Goal: Information Seeking & Learning: Learn about a topic

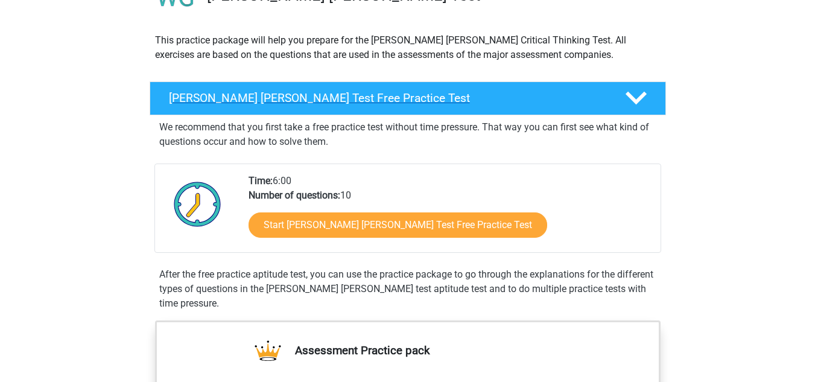
scroll to position [150, 0]
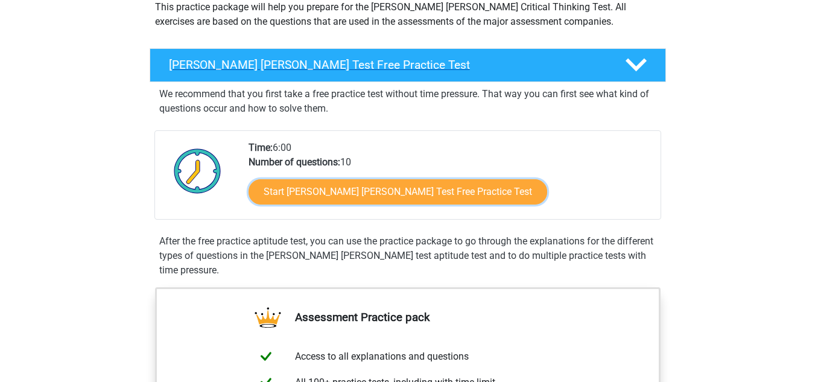
click at [322, 198] on link "Start Watson Glaser Test Free Practice Test" at bounding box center [398, 191] width 299 height 25
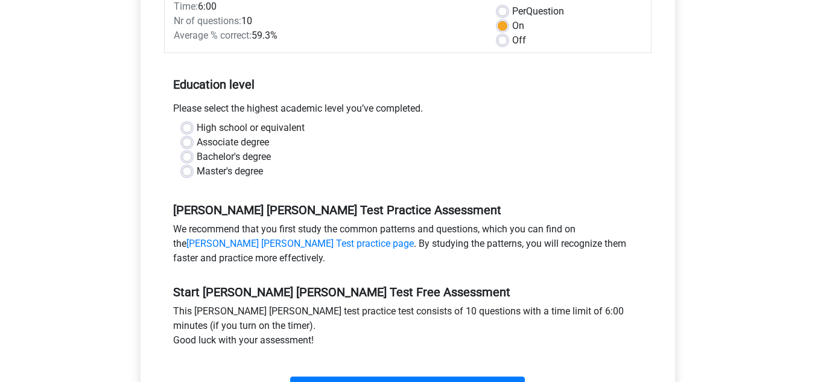
scroll to position [197, 0]
click at [280, 121] on label "High school or equivalent" at bounding box center [251, 128] width 108 height 14
click at [192, 121] on input "High school or equivalent" at bounding box center [187, 127] width 10 height 12
radio input "true"
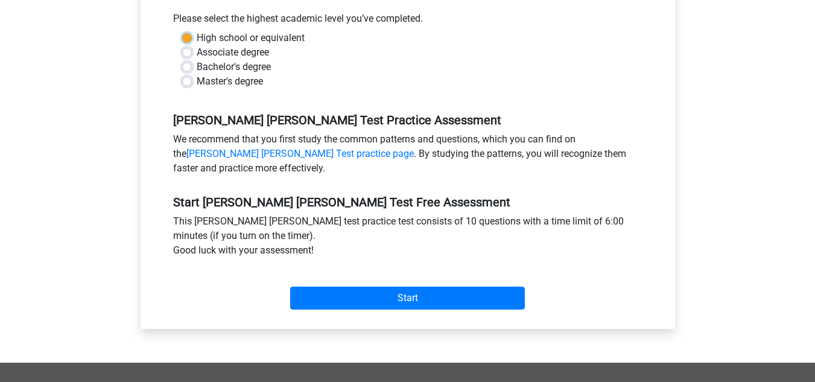
scroll to position [287, 0]
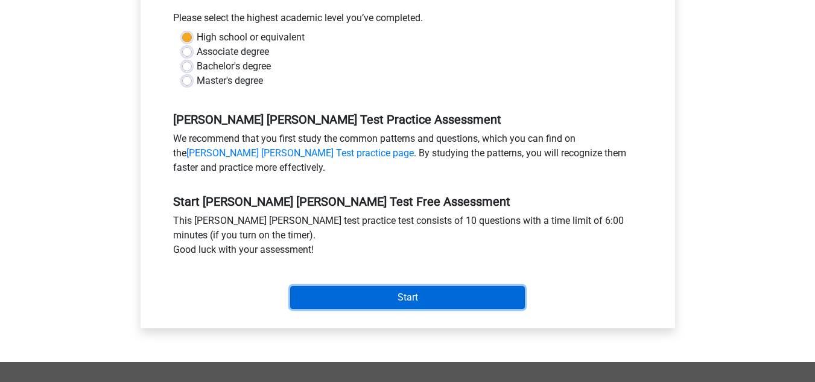
click at [354, 286] on input "Start" at bounding box center [407, 297] width 235 height 23
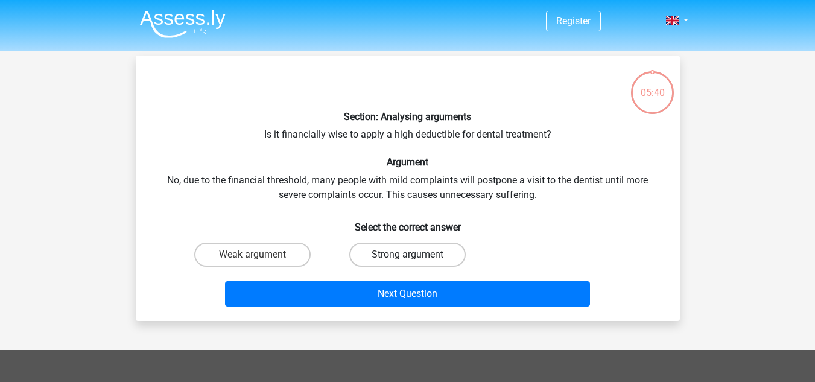
click at [376, 255] on label "Strong argument" at bounding box center [407, 254] width 116 height 24
click at [407, 255] on input "Strong argument" at bounding box center [411, 259] width 8 height 8
radio input "true"
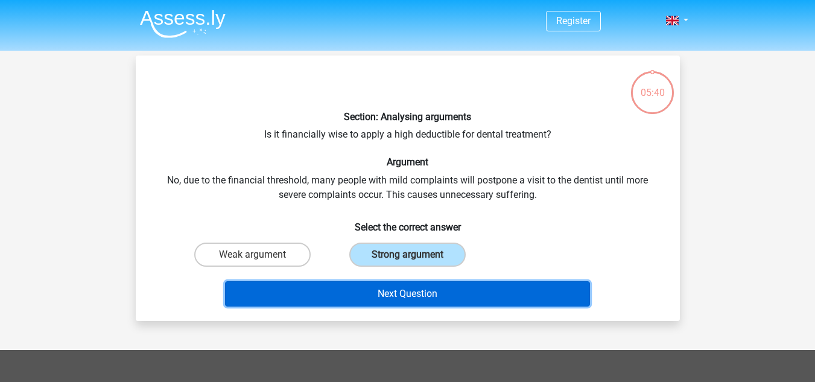
click at [363, 299] on button "Next Question" at bounding box center [407, 293] width 365 height 25
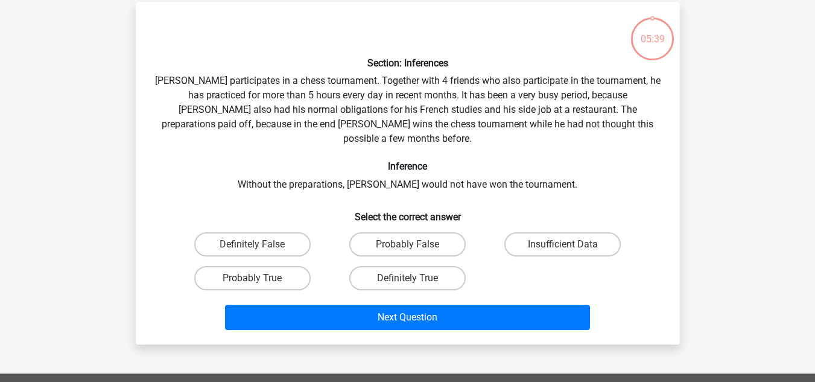
scroll to position [55, 0]
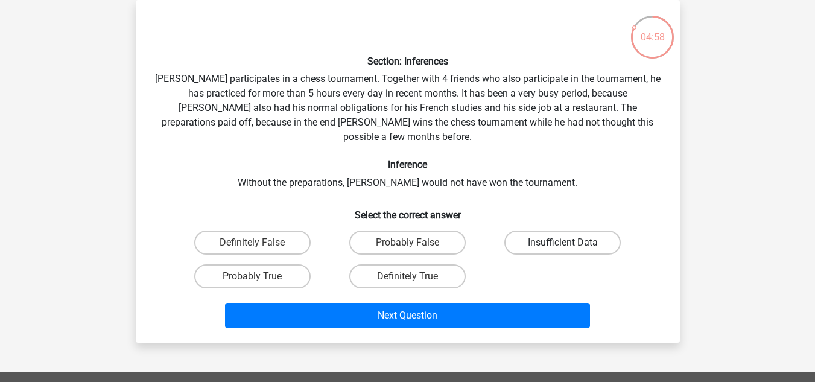
click at [533, 231] on label "Insufficient Data" at bounding box center [562, 242] width 116 height 24
click at [563, 242] on input "Insufficient Data" at bounding box center [567, 246] width 8 height 8
radio input "true"
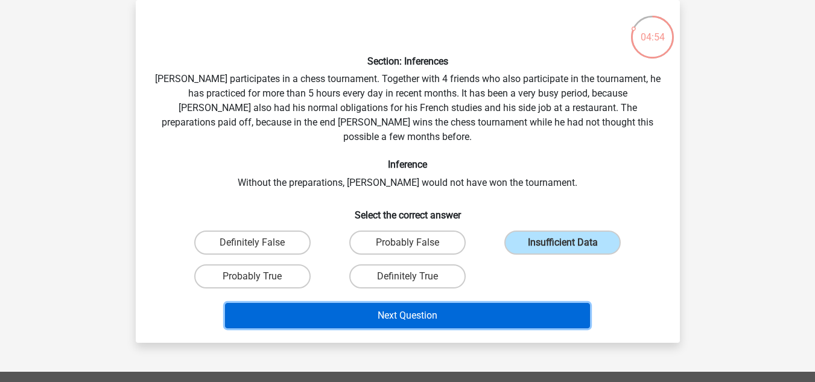
click at [461, 305] on button "Next Question" at bounding box center [407, 315] width 365 height 25
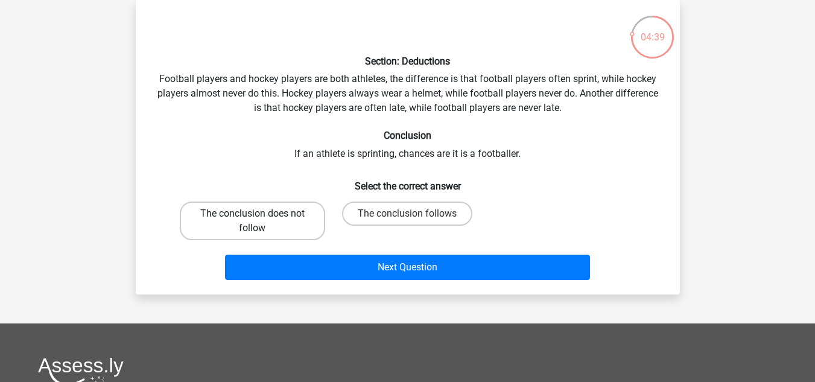
click at [309, 223] on label "The conclusion does not follow" at bounding box center [252, 220] width 145 height 39
click at [260, 221] on input "The conclusion does not follow" at bounding box center [256, 218] width 8 height 8
radio input "true"
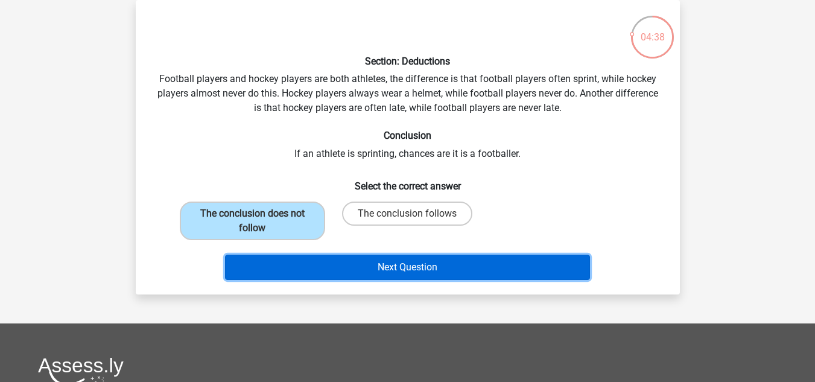
click at [313, 258] on button "Next Question" at bounding box center [407, 267] width 365 height 25
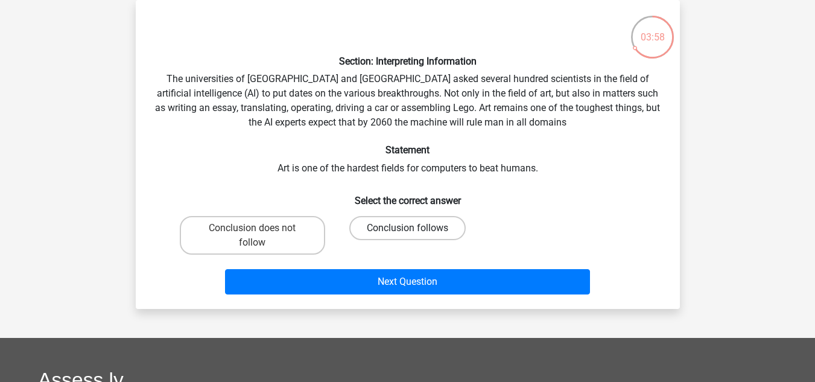
click at [384, 238] on label "Conclusion follows" at bounding box center [407, 228] width 116 height 24
click at [407, 236] on input "Conclusion follows" at bounding box center [411, 232] width 8 height 8
radio input "true"
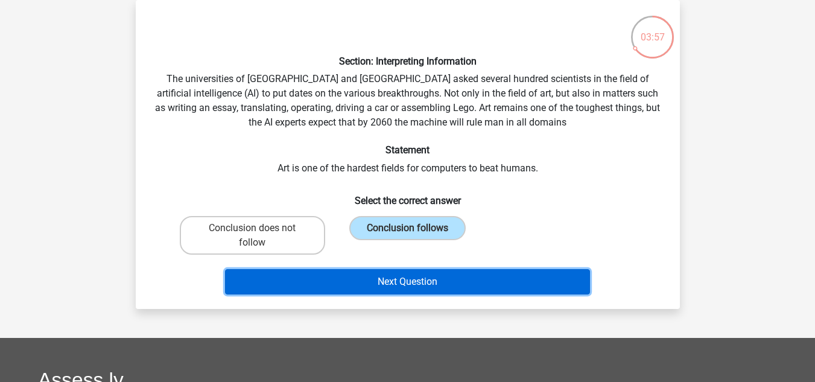
click at [369, 278] on button "Next Question" at bounding box center [407, 281] width 365 height 25
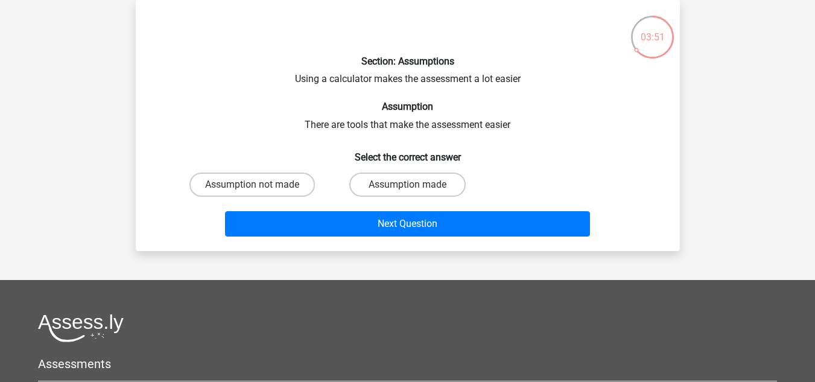
click at [411, 186] on input "Assumption made" at bounding box center [411, 189] width 8 height 8
radio input "true"
click at [309, 183] on label "Assumption not made" at bounding box center [251, 185] width 125 height 24
click at [260, 185] on input "Assumption not made" at bounding box center [256, 189] width 8 height 8
radio input "true"
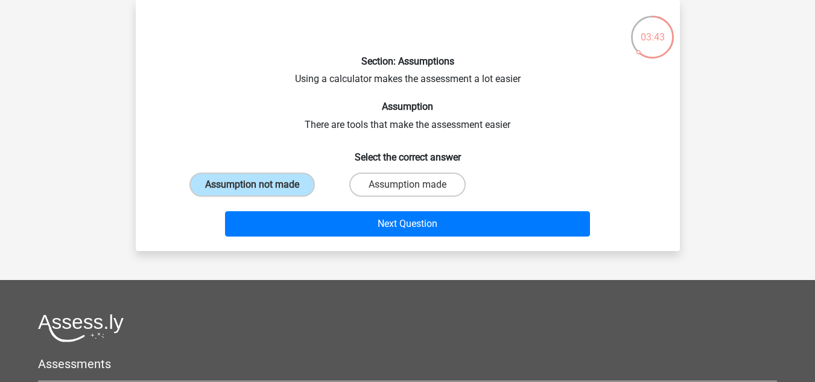
click at [366, 126] on div "Section: Assumptions Using a calculator makes the assessment a lot easier Assum…" at bounding box center [408, 126] width 534 height 232
click at [366, 210] on div "Next Question" at bounding box center [407, 221] width 505 height 40
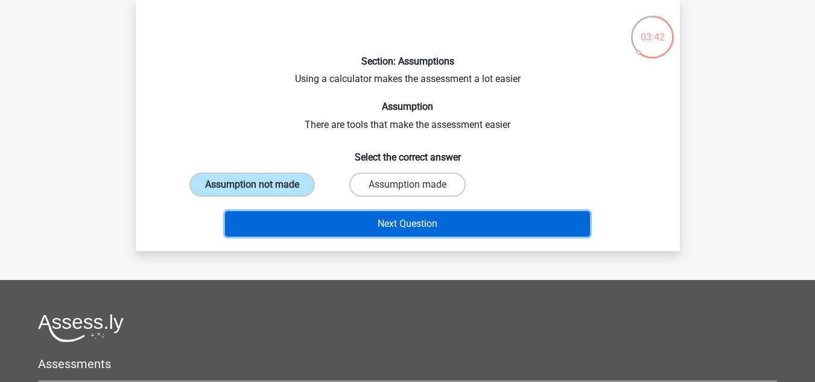
click at [366, 220] on button "Next Question" at bounding box center [407, 223] width 365 height 25
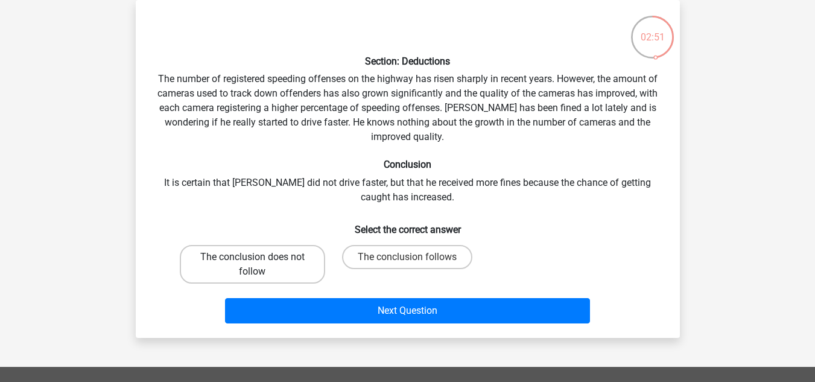
click at [272, 276] on label "The conclusion does not follow" at bounding box center [252, 264] width 145 height 39
click at [260, 265] on input "The conclusion does not follow" at bounding box center [256, 261] width 8 height 8
radio input "true"
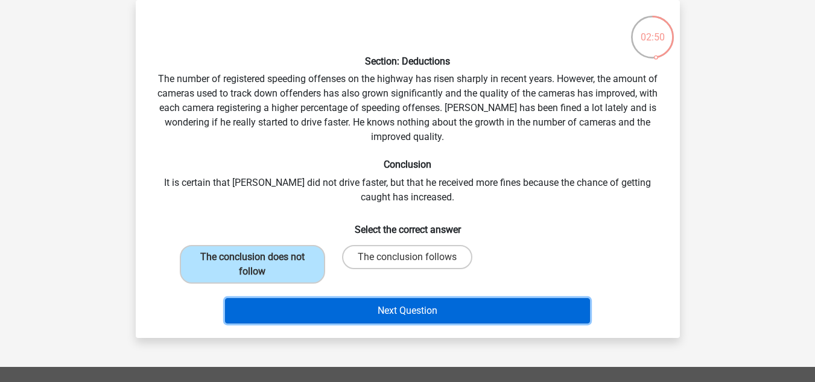
click at [314, 309] on button "Next Question" at bounding box center [407, 310] width 365 height 25
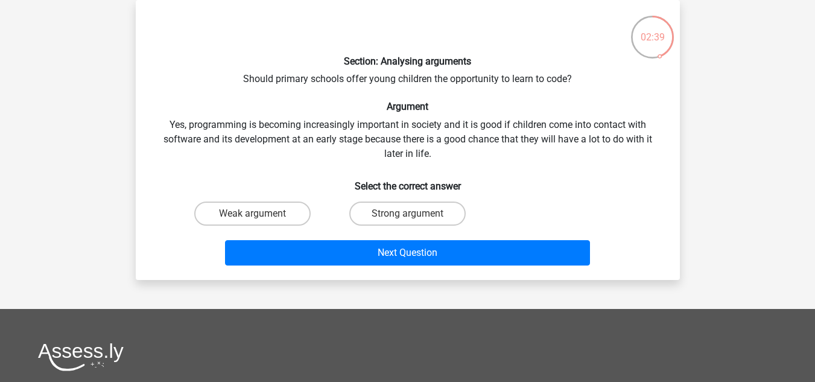
click at [354, 127] on div "Section: Analysing arguments Should primary schools offer young children the op…" at bounding box center [408, 140] width 534 height 261
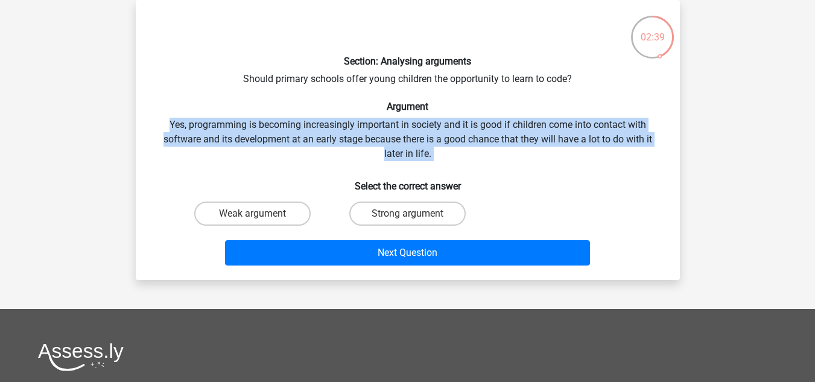
click at [354, 127] on div "Section: Analysing arguments Should primary schools offer young children the op…" at bounding box center [408, 140] width 534 height 261
click at [335, 153] on div "Section: Analysing arguments Should primary schools offer young children the op…" at bounding box center [408, 140] width 534 height 261
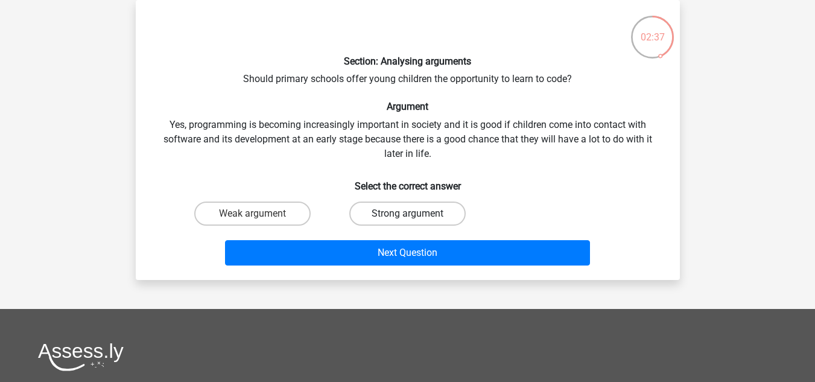
click at [381, 220] on label "Strong argument" at bounding box center [407, 213] width 116 height 24
click at [407, 220] on input "Strong argument" at bounding box center [411, 218] width 8 height 8
radio input "true"
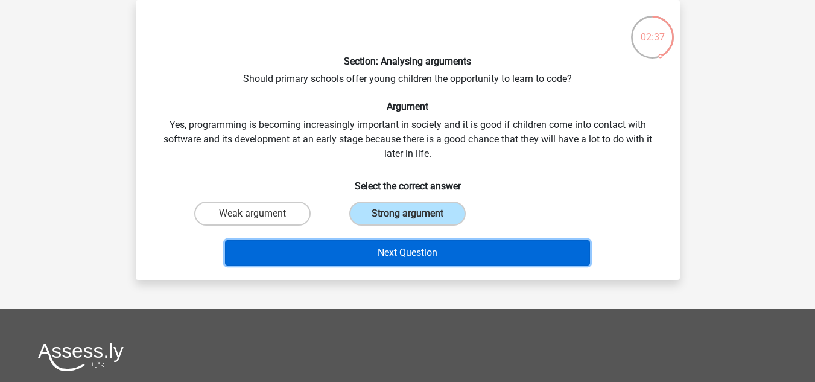
click at [359, 251] on button "Next Question" at bounding box center [407, 252] width 365 height 25
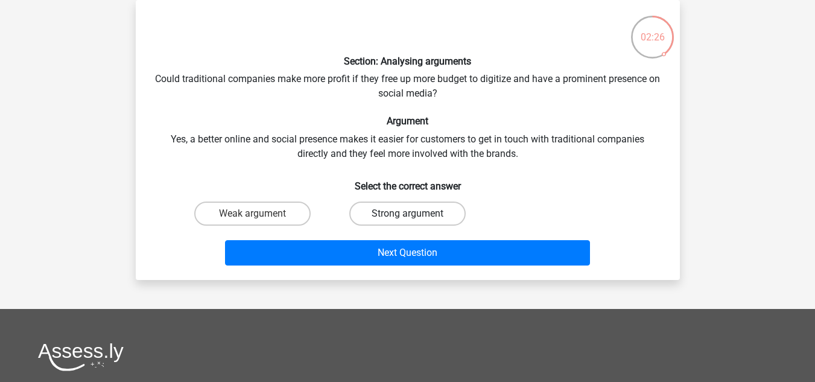
click at [372, 217] on label "Strong argument" at bounding box center [407, 213] width 116 height 24
click at [407, 217] on input "Strong argument" at bounding box center [411, 218] width 8 height 8
radio input "true"
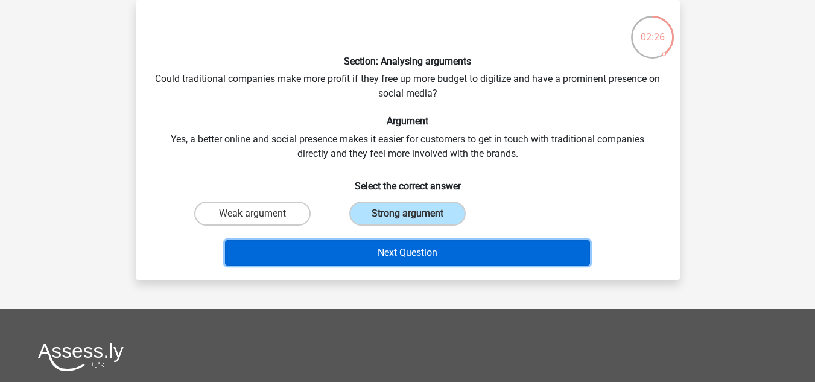
click at [355, 253] on button "Next Question" at bounding box center [407, 252] width 365 height 25
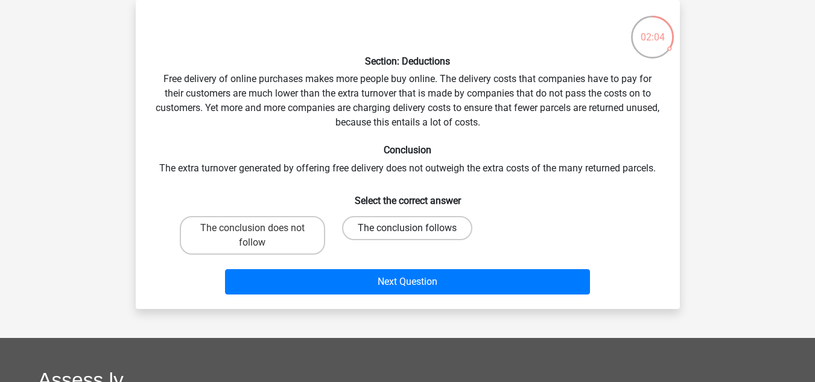
click at [372, 228] on label "The conclusion follows" at bounding box center [407, 228] width 130 height 24
click at [407, 228] on input "The conclusion follows" at bounding box center [411, 232] width 8 height 8
radio input "true"
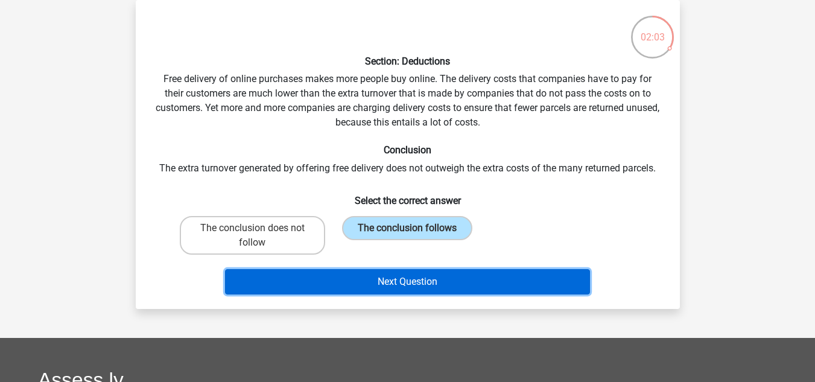
click at [349, 287] on button "Next Question" at bounding box center [407, 281] width 365 height 25
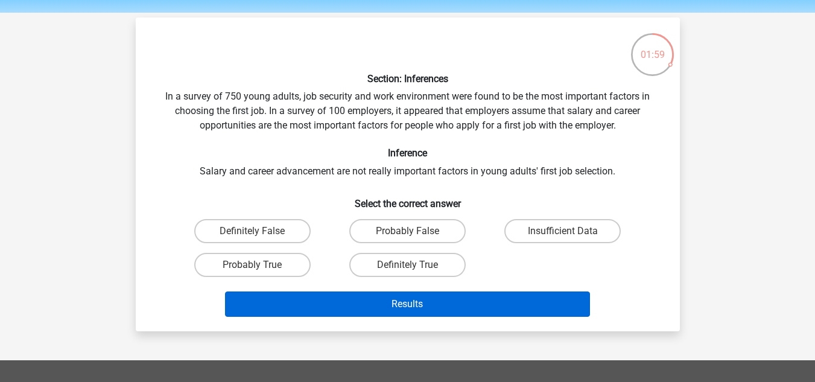
scroll to position [39, 0]
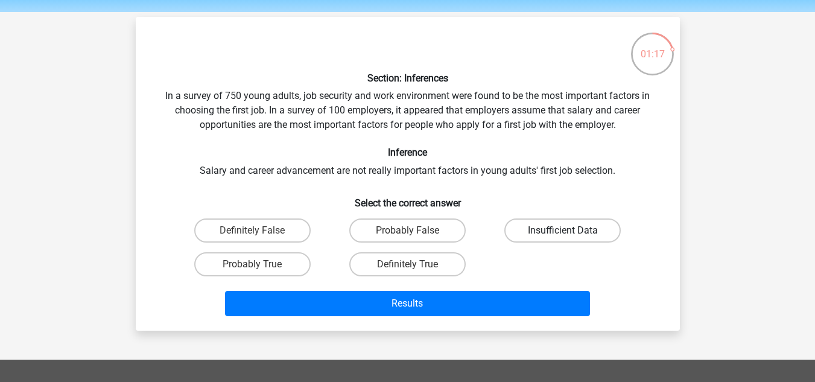
click at [518, 224] on label "Insufficient Data" at bounding box center [562, 230] width 116 height 24
click at [563, 230] on input "Insufficient Data" at bounding box center [567, 234] width 8 height 8
radio input "true"
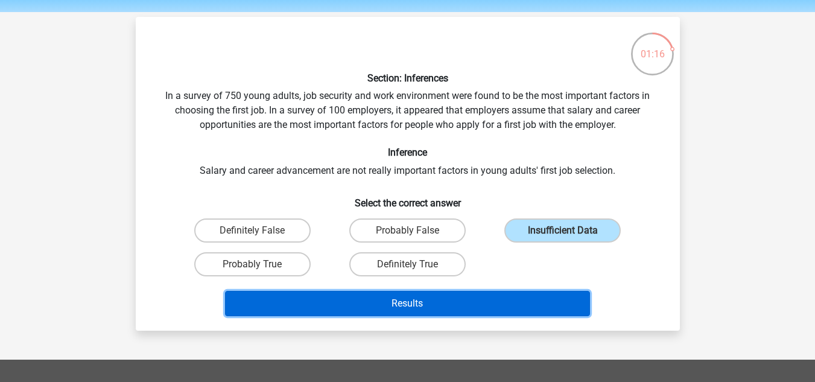
click at [439, 302] on button "Results" at bounding box center [407, 303] width 365 height 25
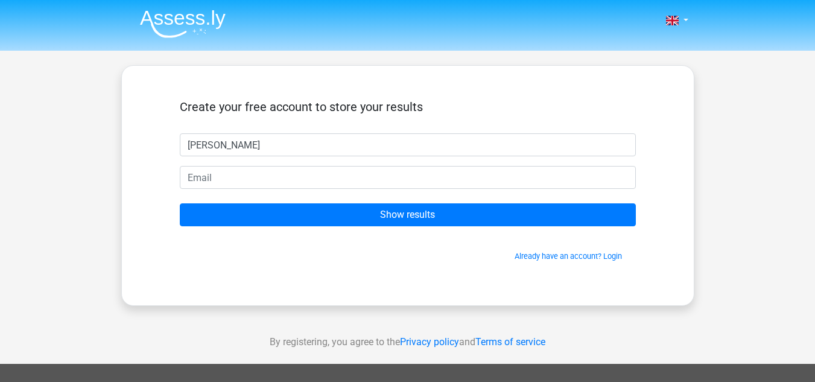
type input "[PERSON_NAME]"
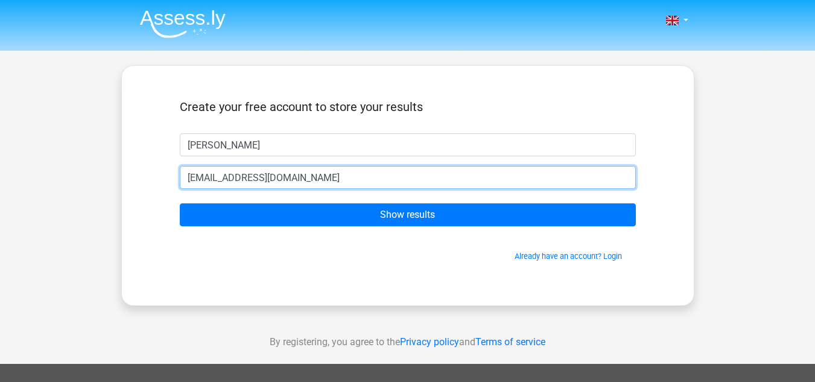
type input "jenmcelroy12345@hotmail.com"
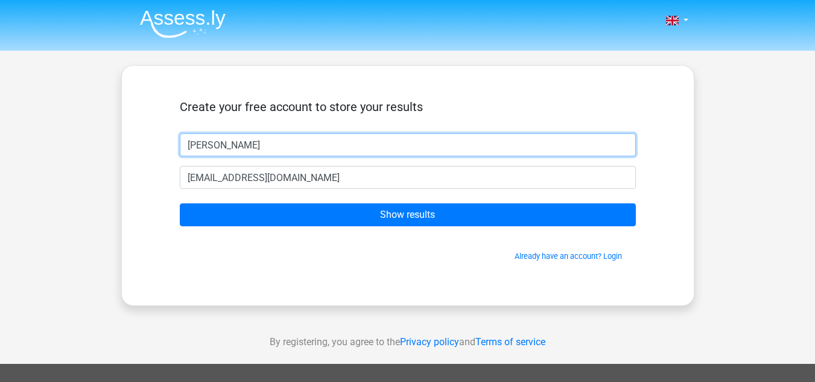
click at [356, 153] on input "Bob" at bounding box center [408, 144] width 456 height 23
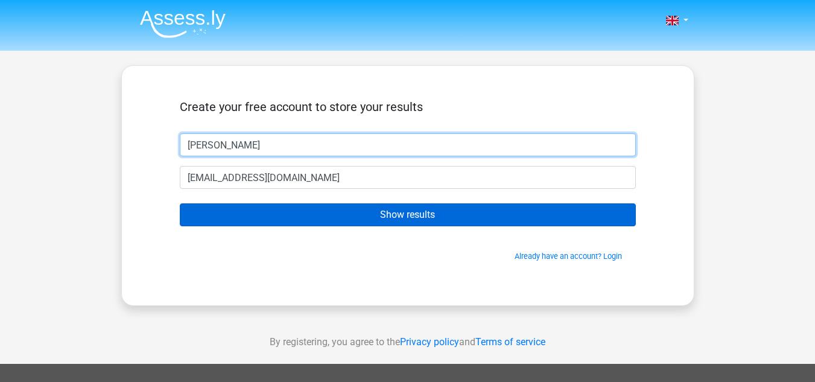
type input "Jen"
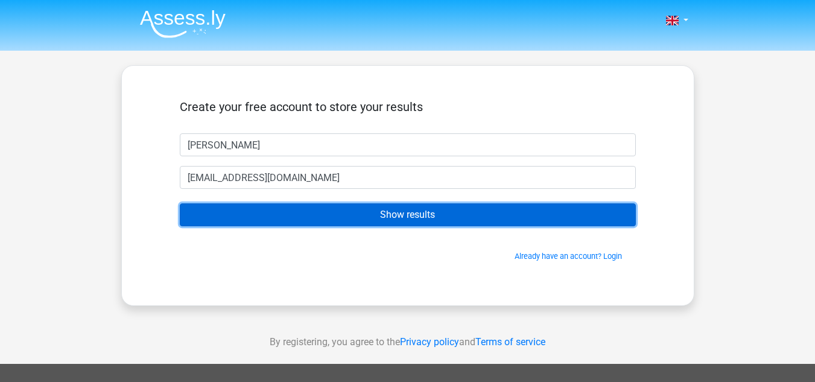
click at [347, 217] on input "Show results" at bounding box center [408, 214] width 456 height 23
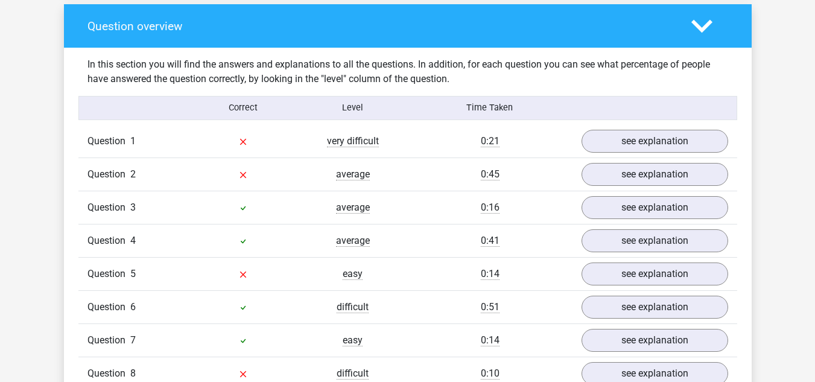
scroll to position [898, 0]
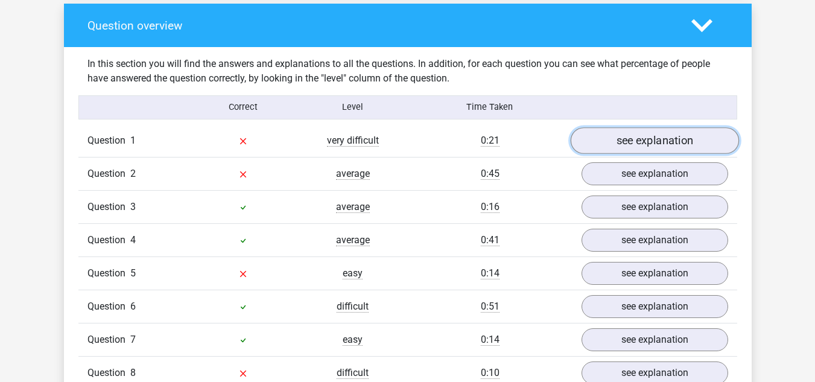
click at [613, 127] on link "see explanation" at bounding box center [654, 140] width 168 height 27
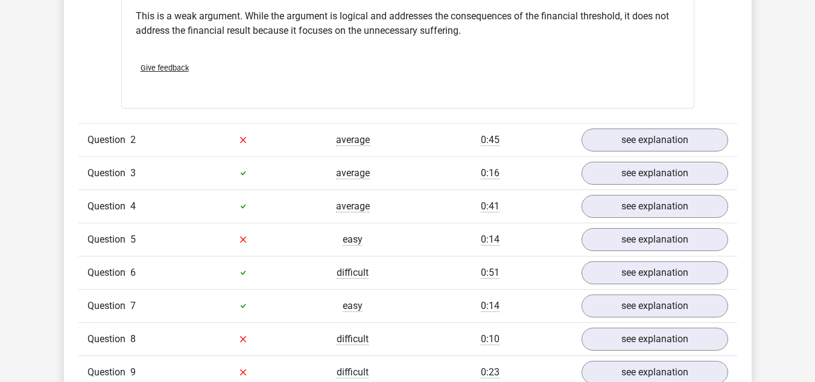
scroll to position [1258, 0]
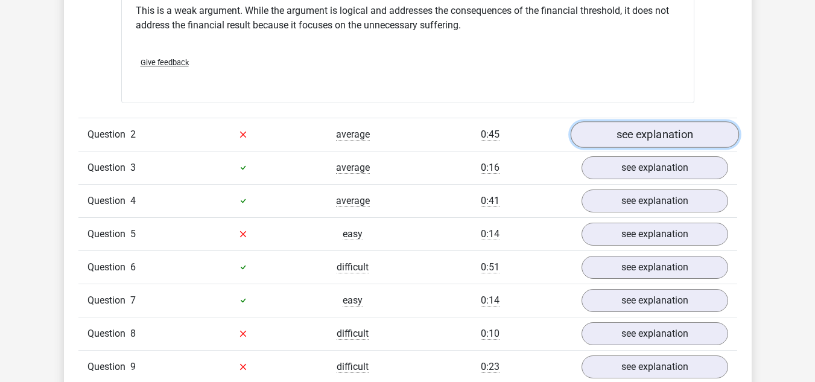
click at [606, 122] on link "see explanation" at bounding box center [654, 134] width 168 height 27
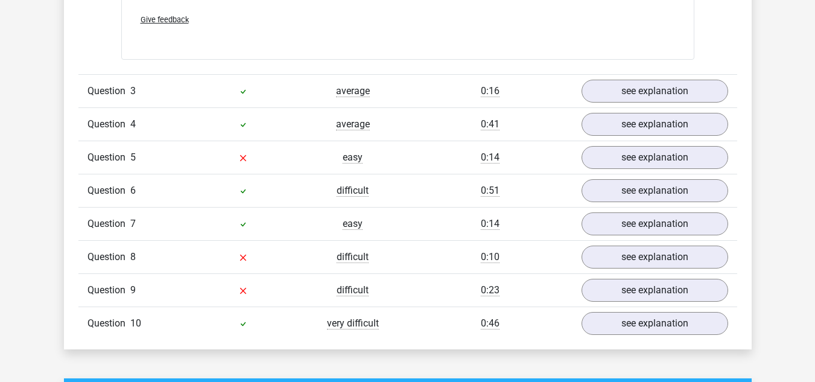
scroll to position [1732, 0]
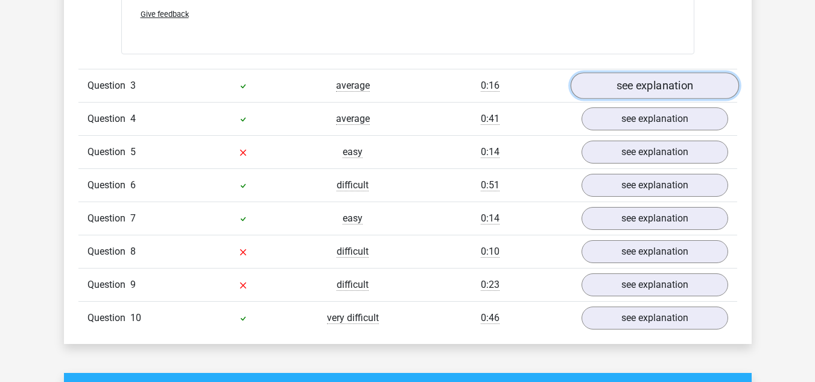
click at [606, 89] on link "see explanation" at bounding box center [654, 85] width 168 height 27
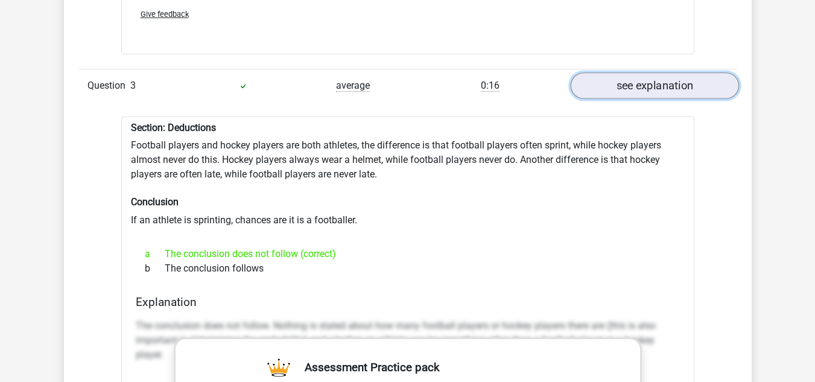
click at [633, 79] on link "see explanation" at bounding box center [654, 85] width 168 height 27
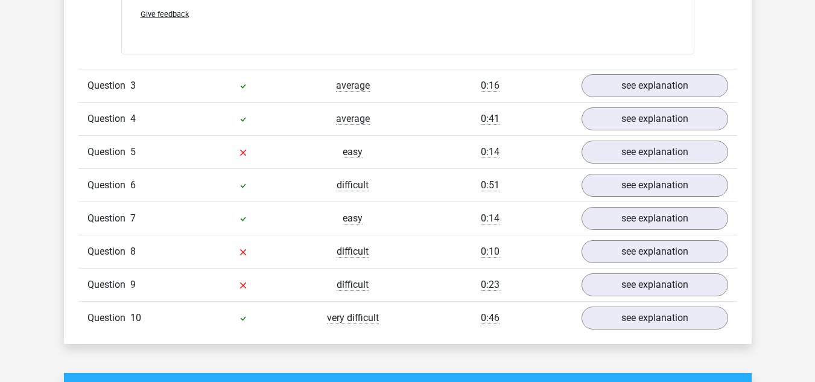
click at [630, 135] on div "Question 5 easy 0:14 see explanation" at bounding box center [407, 151] width 659 height 33
click at [629, 120] on link "see explanation" at bounding box center [654, 119] width 168 height 27
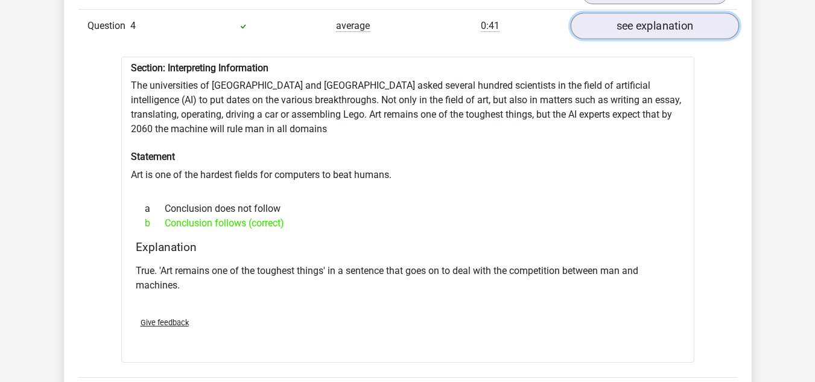
scroll to position [1825, 0]
click at [648, 21] on link "see explanation" at bounding box center [654, 25] width 168 height 27
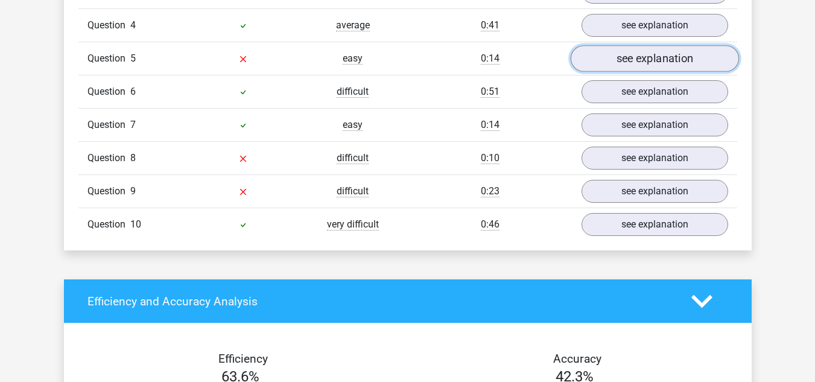
click at [636, 50] on link "see explanation" at bounding box center [654, 58] width 168 height 27
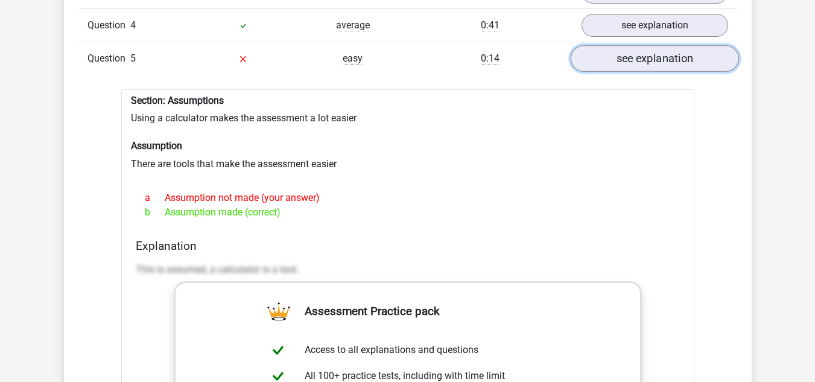
click at [639, 45] on link "see explanation" at bounding box center [654, 58] width 168 height 27
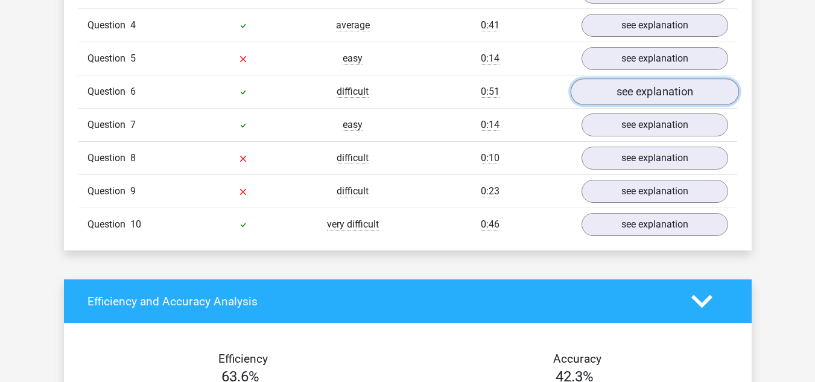
click at [623, 90] on link "see explanation" at bounding box center [654, 91] width 168 height 27
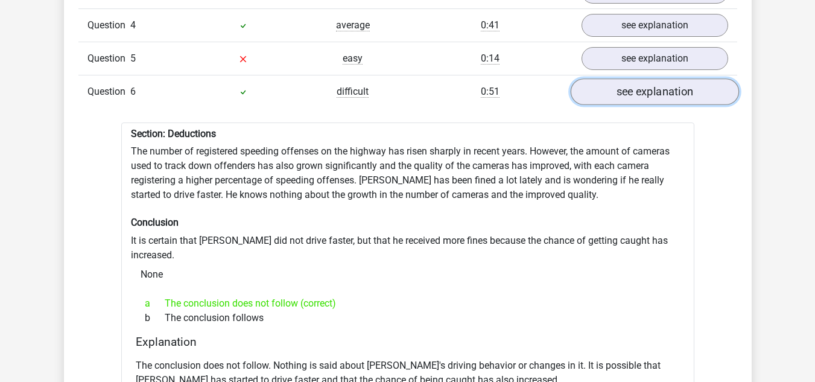
click at [621, 93] on link "see explanation" at bounding box center [654, 91] width 168 height 27
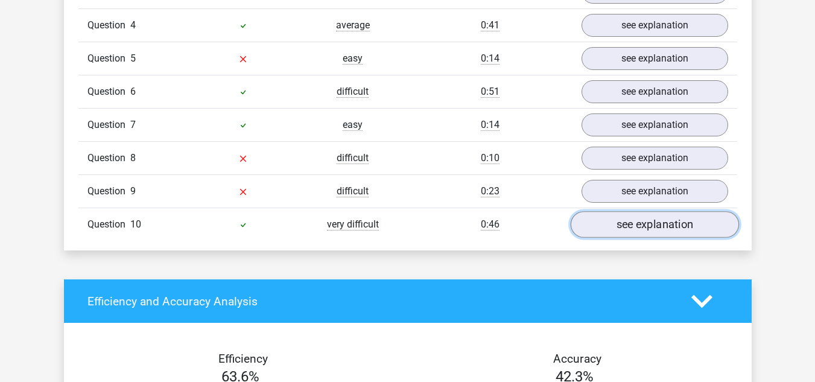
click at [616, 213] on link "see explanation" at bounding box center [654, 224] width 168 height 27
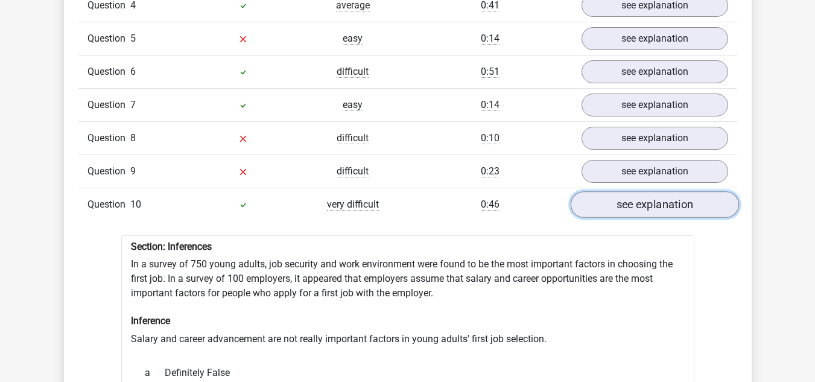
scroll to position [1843, 0]
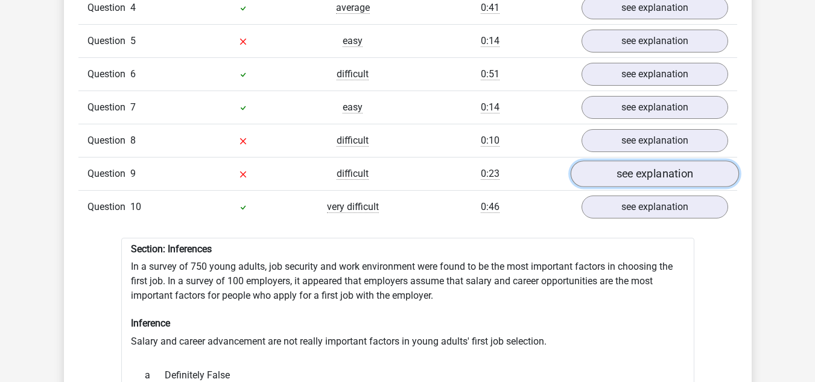
click at [640, 160] on link "see explanation" at bounding box center [654, 173] width 168 height 27
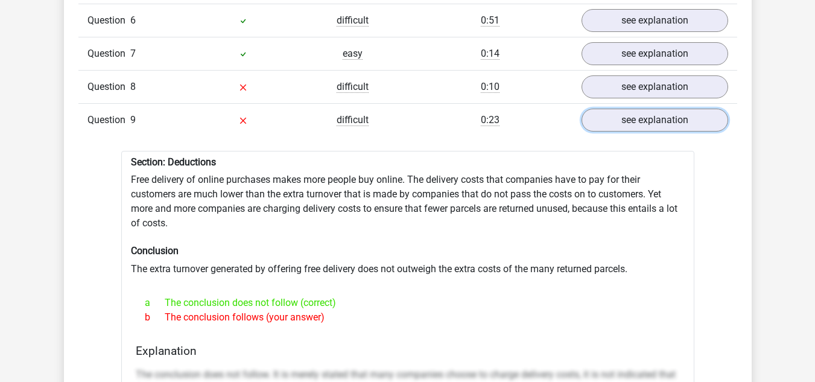
scroll to position [1893, 0]
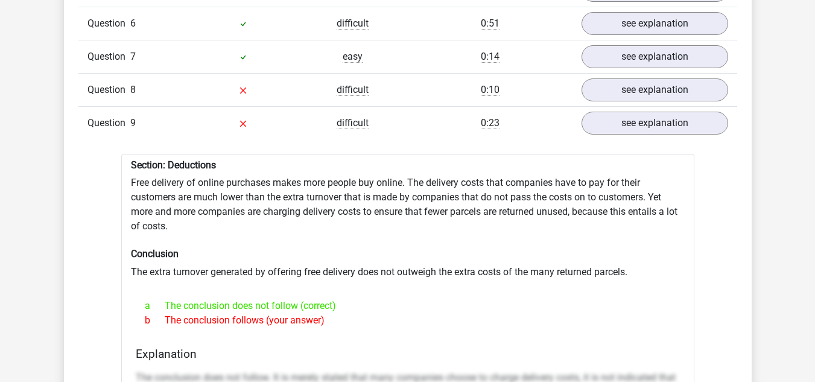
click at [653, 73] on div "Question 8 difficult 0:10 see explanation" at bounding box center [407, 89] width 659 height 33
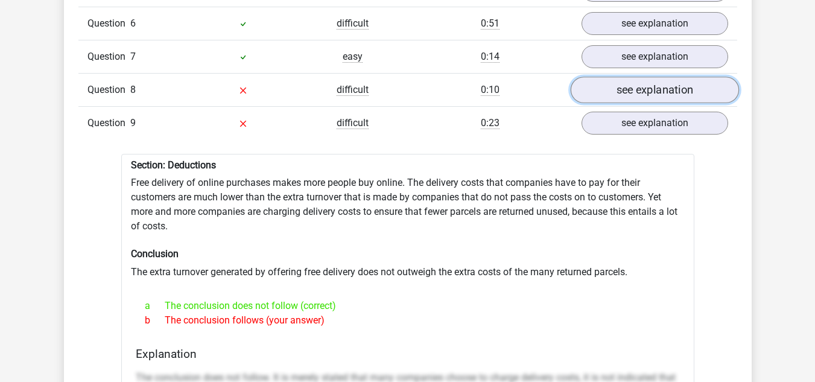
click at [643, 84] on link "see explanation" at bounding box center [654, 90] width 168 height 27
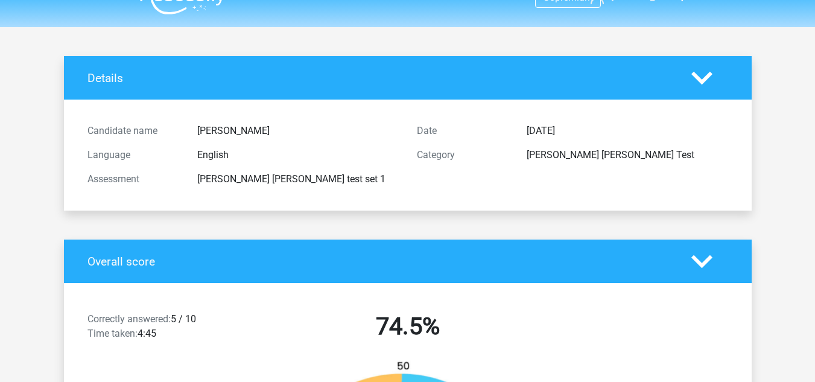
scroll to position [0, 0]
